Goal: Task Accomplishment & Management: Use online tool/utility

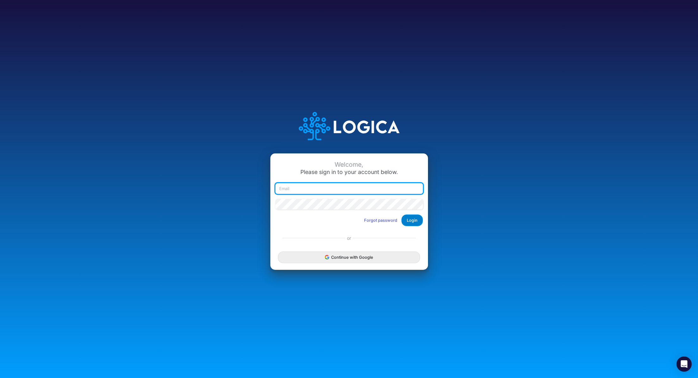
type input "[PERSON_NAME][EMAIL_ADDRESS][PERSON_NAME][DOMAIN_NAME]"
click at [416, 223] on button "Login" at bounding box center [412, 221] width 22 height 12
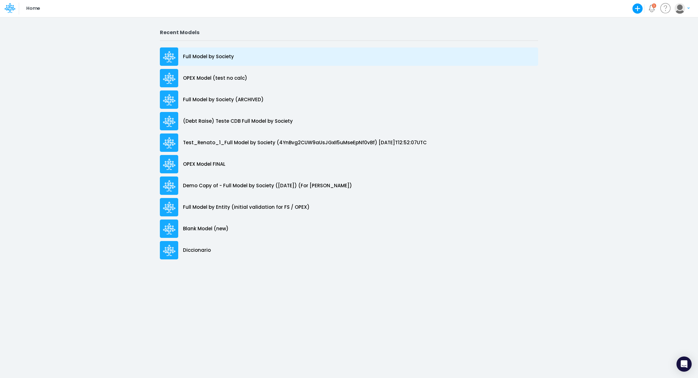
click at [218, 52] on div "Full Model by Society" at bounding box center [349, 56] width 378 height 18
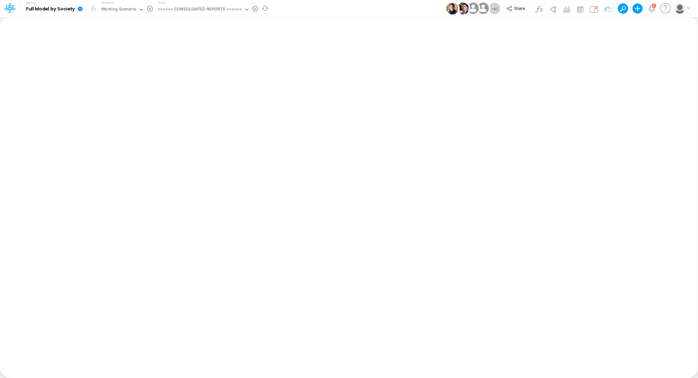
click at [80, 10] on icon at bounding box center [80, 8] width 5 height 5
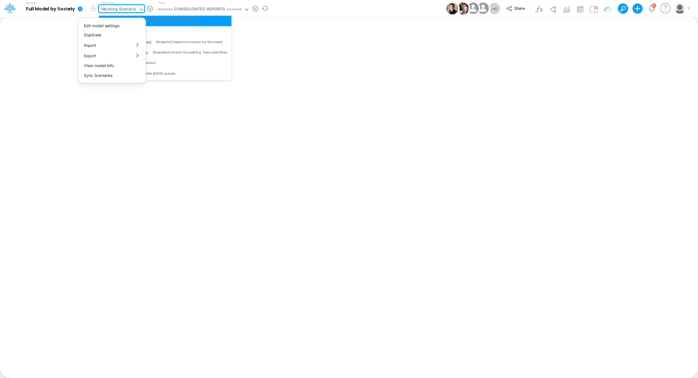
click at [102, 10] on div "Working Scenario" at bounding box center [118, 9] width 35 height 7
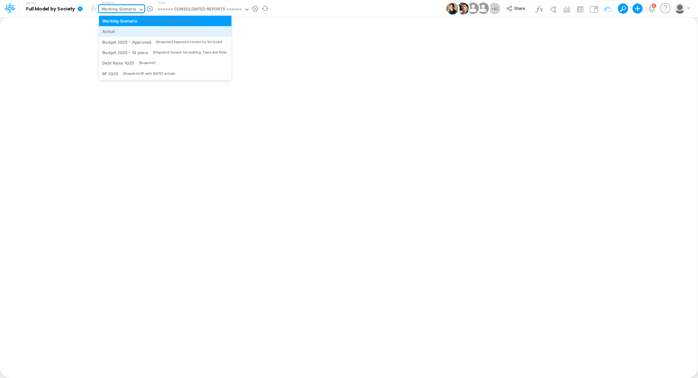
click at [114, 33] on div "Actual" at bounding box center [108, 31] width 13 height 6
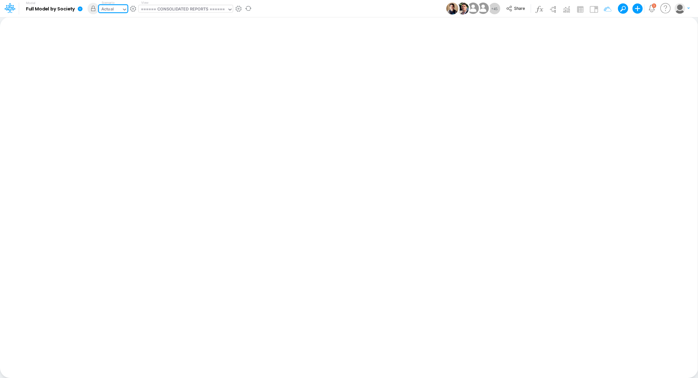
click at [184, 11] on div "====== CONSOLIDATED REPORTS ======" at bounding box center [183, 9] width 84 height 7
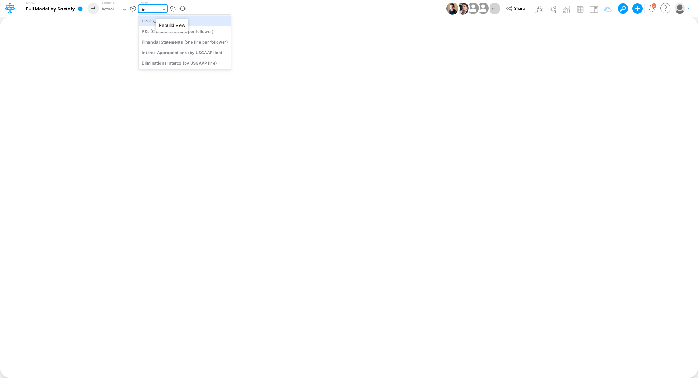
type input "link"
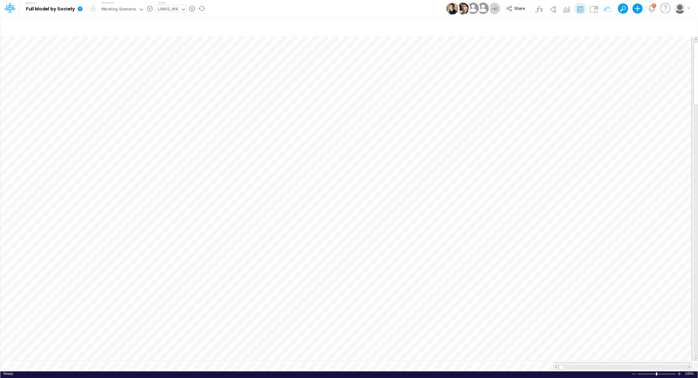
scroll to position [3, 1]
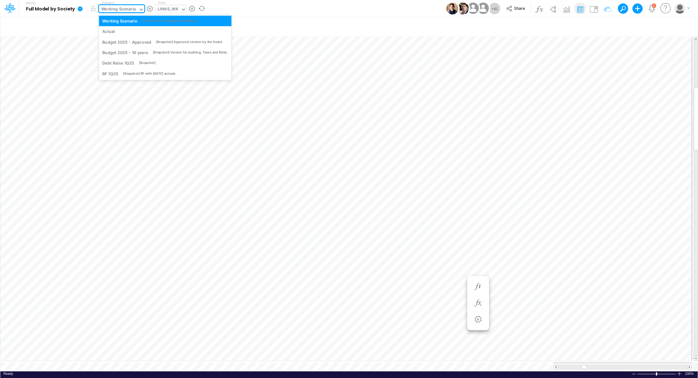
click at [106, 9] on div "Working Scenario" at bounding box center [118, 9] width 35 height 7
click at [109, 27] on div "Actual" at bounding box center [165, 31] width 132 height 10
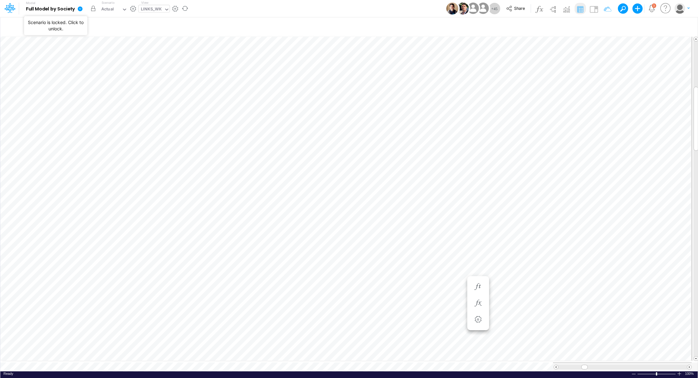
click at [91, 10] on button "button" at bounding box center [93, 8] width 11 height 11
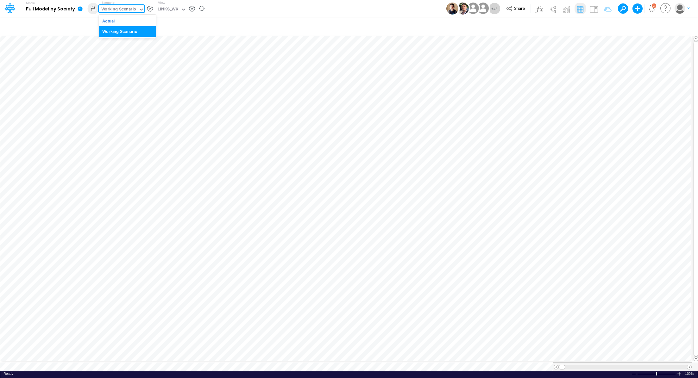
click at [123, 10] on div "Working Scenario" at bounding box center [118, 9] width 35 height 7
click at [118, 23] on div "Actual" at bounding box center [127, 21] width 50 height 6
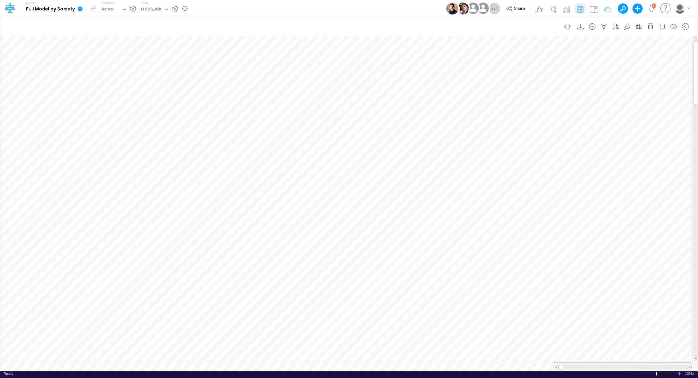
scroll to position [3, 1]
click at [82, 9] on icon at bounding box center [80, 8] width 5 height 5
click at [120, 73] on button "Sync Scenarios" at bounding box center [112, 76] width 68 height 10
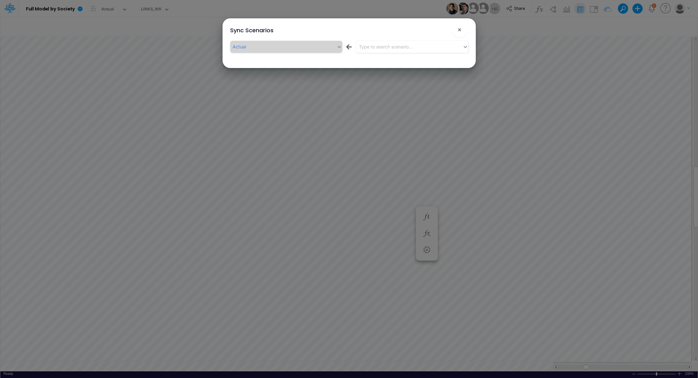
click at [414, 53] on div "Actual ← Type to search scenario..." at bounding box center [349, 48] width 238 height 15
click at [415, 47] on div "Type to search scenario..." at bounding box center [409, 46] width 107 height 10
click at [460, 31] on span "×" at bounding box center [459, 30] width 4 height 8
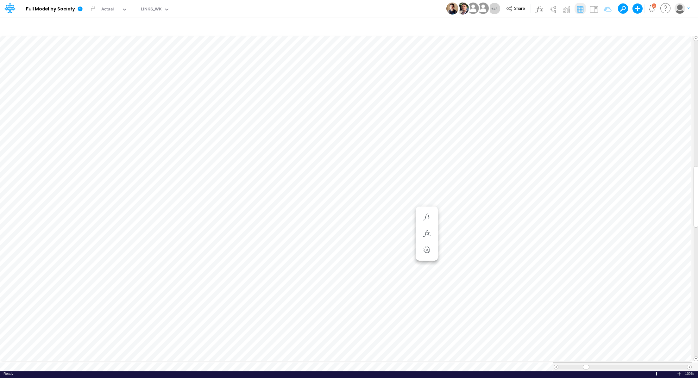
click at [109, 3] on label "Scenario" at bounding box center [108, 2] width 13 height 5
click at [107, 5] on div "Actual" at bounding box center [110, 9] width 23 height 9
click at [111, 29] on div "Working Scenario" at bounding box center [119, 31] width 35 height 6
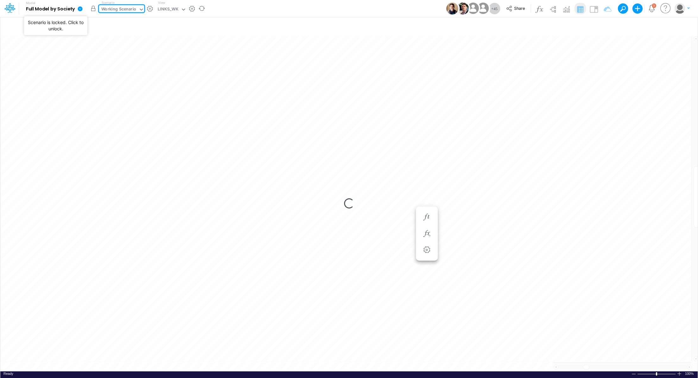
click at [95, 9] on button "button" at bounding box center [93, 8] width 11 height 11
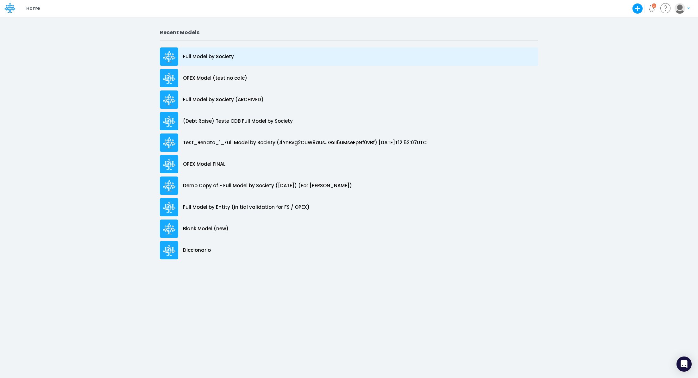
click at [215, 51] on div "Full Model by Society" at bounding box center [349, 56] width 378 height 18
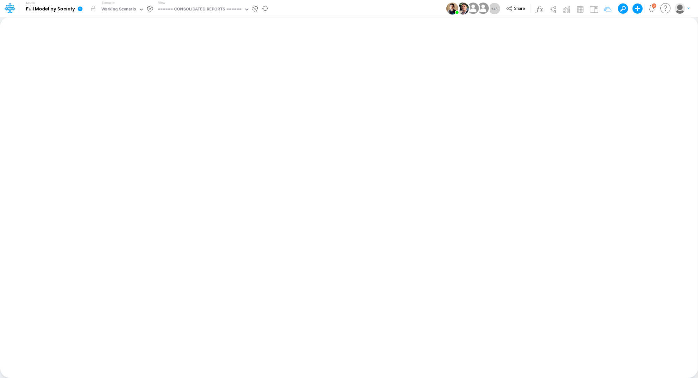
click at [78, 10] on icon at bounding box center [80, 8] width 5 height 5
click at [81, 8] on icon at bounding box center [80, 9] width 6 height 6
click at [109, 62] on button "View model info" at bounding box center [112, 66] width 68 height 10
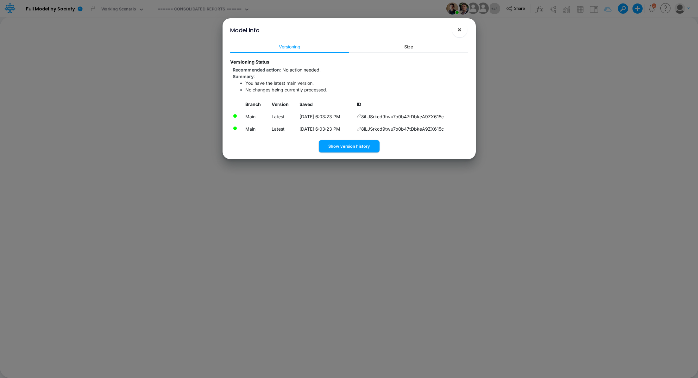
click at [464, 33] on button "×" at bounding box center [459, 29] width 15 height 15
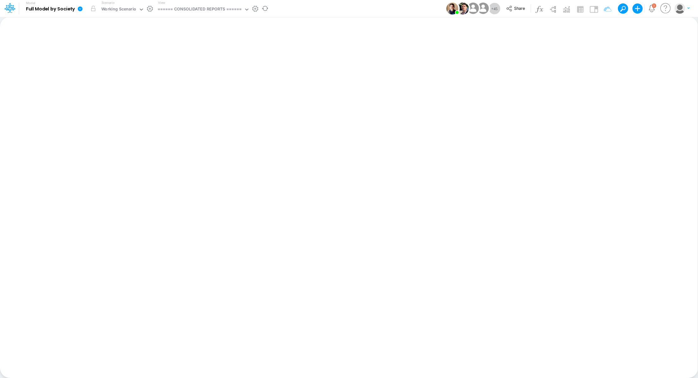
click at [80, 9] on icon at bounding box center [80, 9] width 6 height 6
click at [114, 72] on button "Sync Scenarios" at bounding box center [112, 76] width 68 height 10
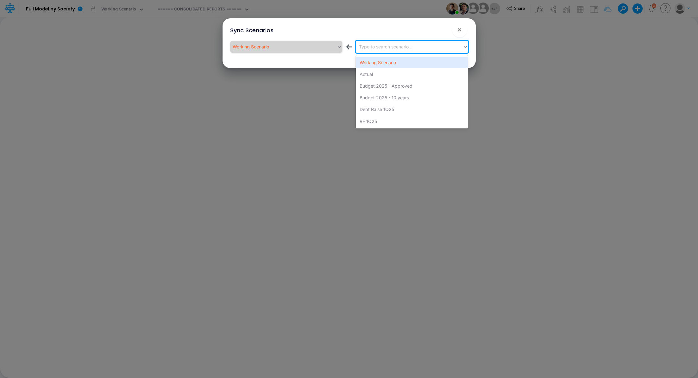
click at [395, 48] on div "Type to search scenario..." at bounding box center [385, 46] width 53 height 7
click at [391, 73] on div "Actual" at bounding box center [412, 74] width 112 height 12
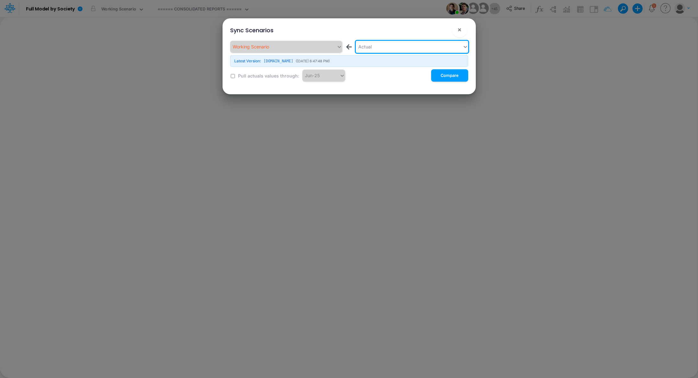
click at [232, 78] on input "checkbox" at bounding box center [233, 76] width 4 height 4
checkbox input "true"
click at [443, 76] on button "Compare" at bounding box center [449, 75] width 37 height 12
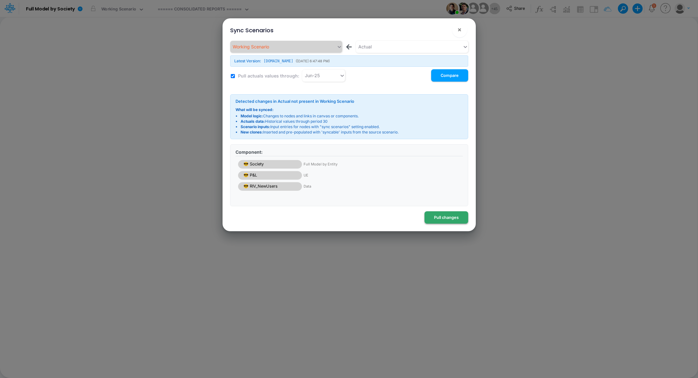
click at [455, 218] on button "Pull changes" at bounding box center [446, 217] width 44 height 12
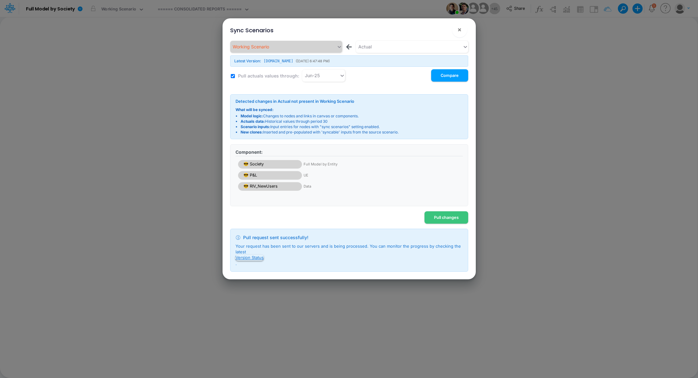
click at [251, 256] on button "Version Status" at bounding box center [249, 258] width 28 height 6
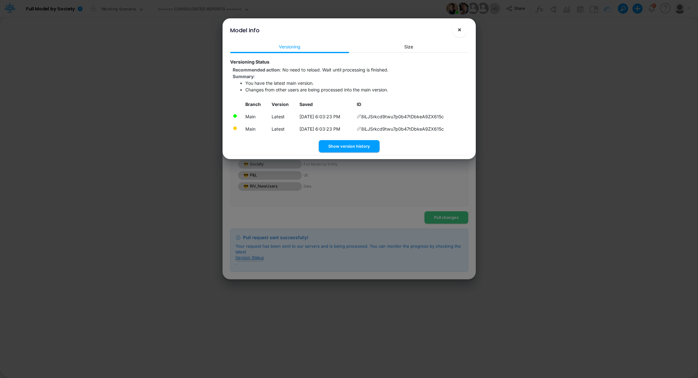
click at [463, 29] on button "×" at bounding box center [459, 29] width 15 height 15
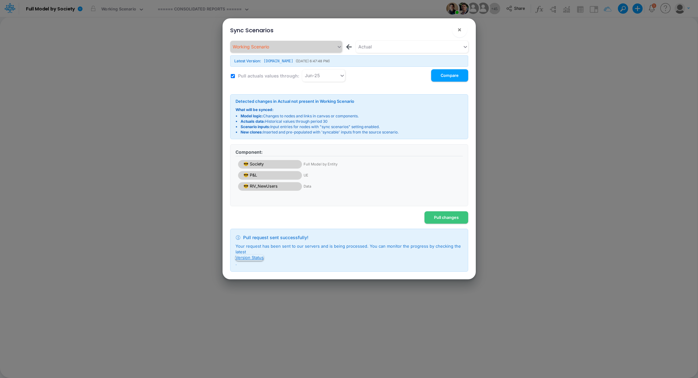
click at [254, 257] on button "Version Status" at bounding box center [249, 258] width 28 height 6
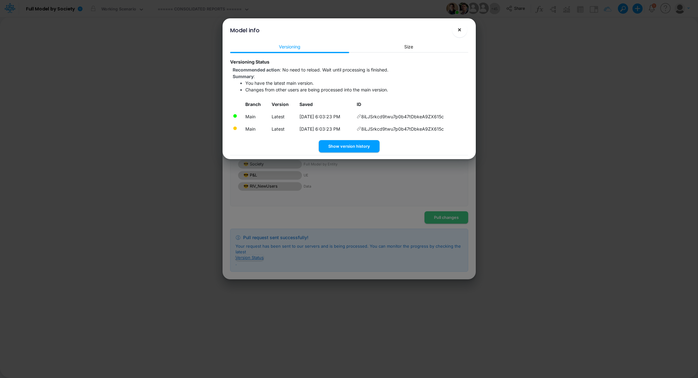
click at [456, 32] on button "×" at bounding box center [459, 29] width 15 height 15
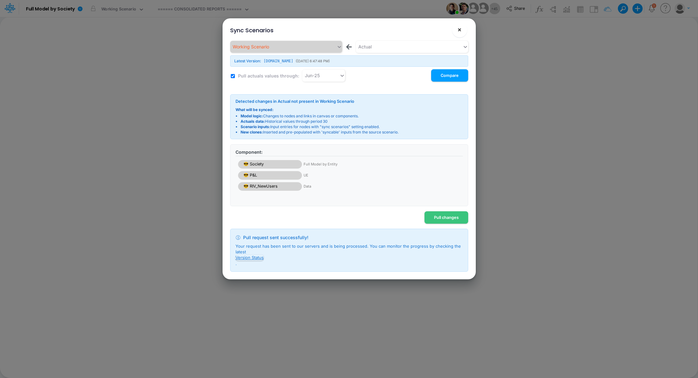
click at [459, 32] on span "×" at bounding box center [459, 30] width 4 height 8
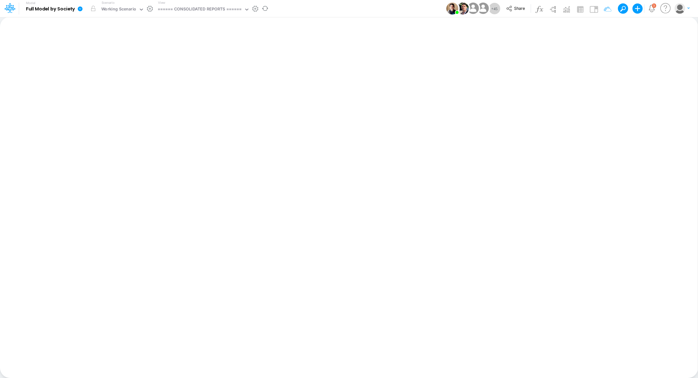
click at [82, 8] on icon at bounding box center [80, 8] width 5 height 5
click at [113, 76] on button "Sync Scenarios" at bounding box center [112, 76] width 68 height 10
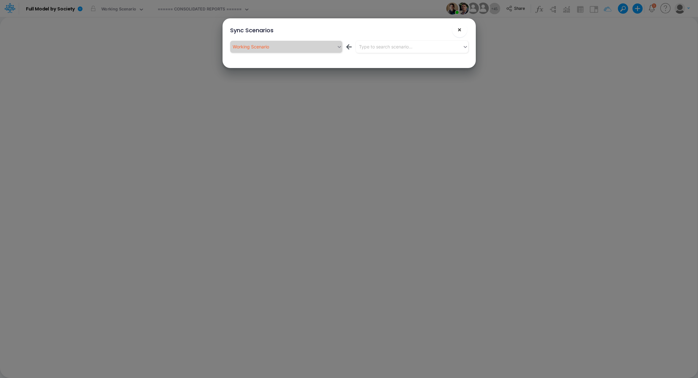
click at [459, 31] on span "×" at bounding box center [459, 30] width 4 height 8
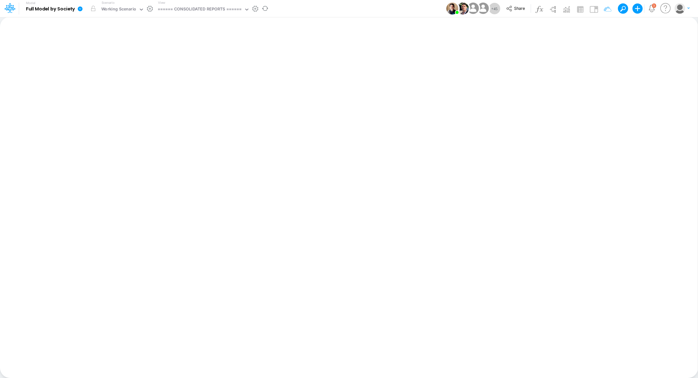
click at [79, 11] on icon at bounding box center [80, 9] width 6 height 6
click at [106, 67] on button "View model info" at bounding box center [112, 66] width 68 height 10
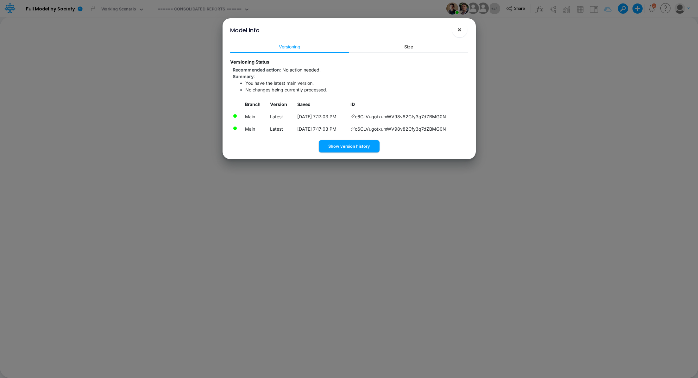
click at [463, 28] on button "×" at bounding box center [459, 29] width 15 height 15
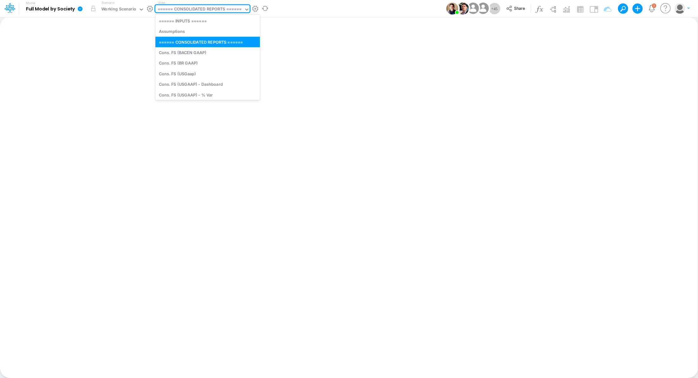
click at [194, 11] on div "====== CONSOLIDATED REPORTS ======" at bounding box center [200, 9] width 84 height 7
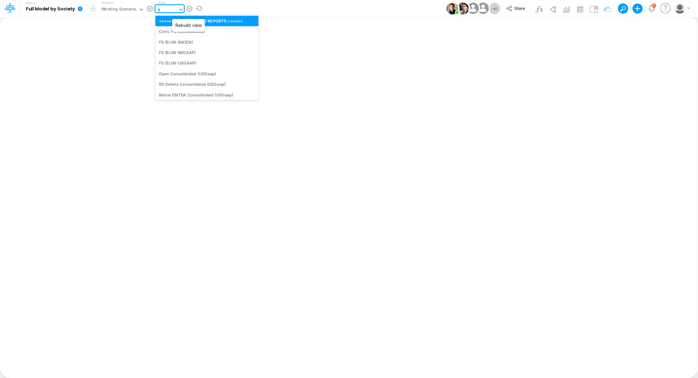
type input "lin"
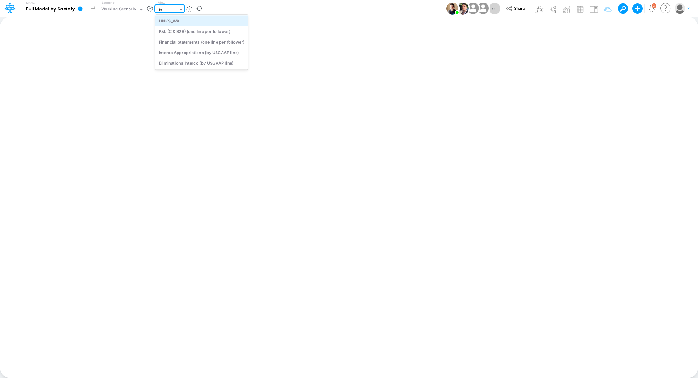
click at [189, 19] on div "LINKS_WK" at bounding box center [201, 21] width 93 height 10
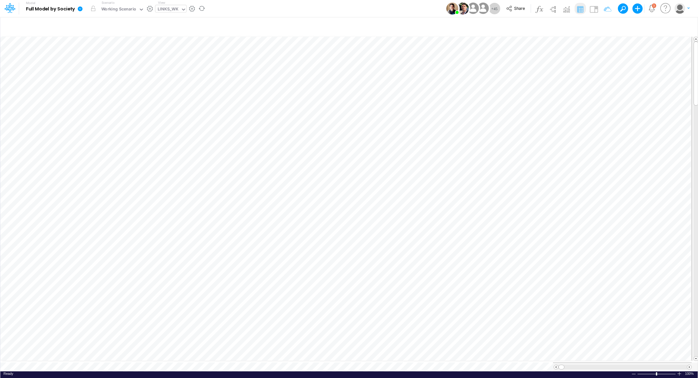
scroll to position [3, 1]
click at [167, 7] on div "LINKS_WK" at bounding box center [168, 9] width 21 height 7
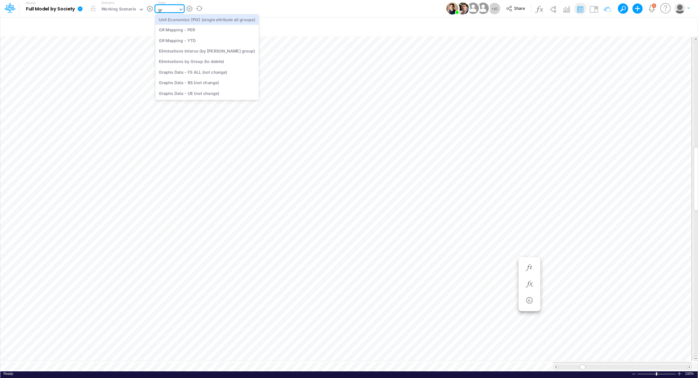
scroll to position [0, 0]
type input "g"
type input "con"
click at [165, 50] on div "Cons. FS (USGaap)" at bounding box center [206, 52] width 103 height 10
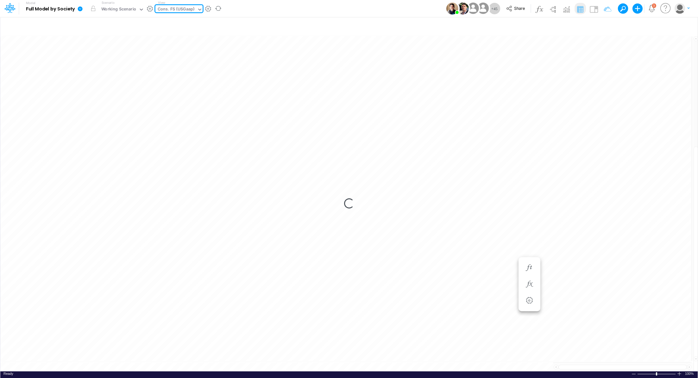
type input "Consolidated FS - USGAAP"
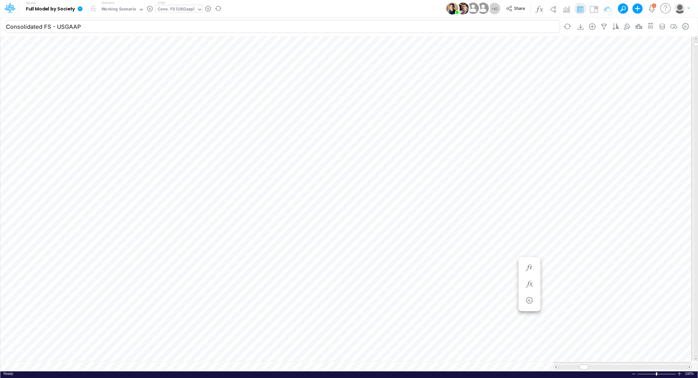
scroll to position [3, 1]
